Goal: Task Accomplishment & Management: Manage account settings

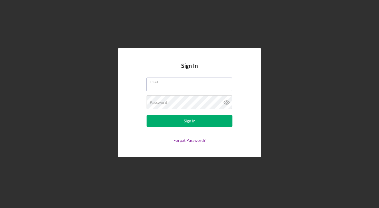
type input "[EMAIL_ADDRESS][DOMAIN_NAME]"
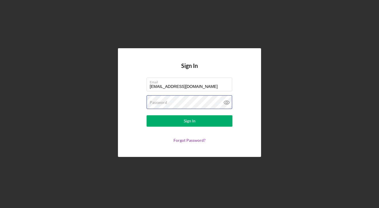
click at [189, 121] on button "Sign In" at bounding box center [189, 121] width 86 height 11
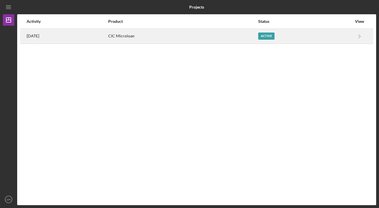
click at [188, 40] on div "CIC Microloan" at bounding box center [182, 36] width 149 height 14
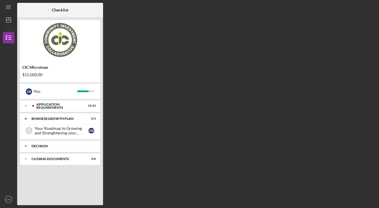
click at [63, 144] on div "Icon/Expander Decision 0 / 1" at bounding box center [60, 146] width 80 height 11
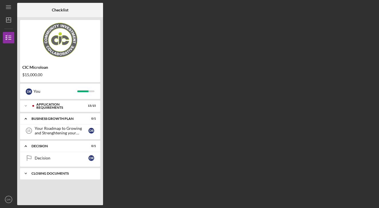
click at [44, 172] on div "CLOSING DOCUMENTS" at bounding box center [61, 173] width 61 height 3
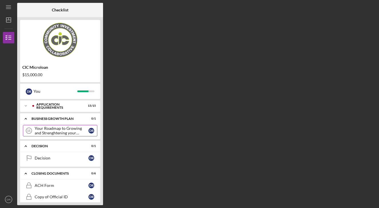
scroll to position [3, 0]
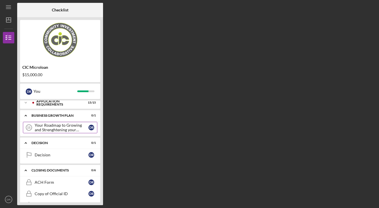
click at [57, 124] on div "Your Roadmap to Growing and Strenghtening your Business" at bounding box center [62, 127] width 54 height 9
